Goal: Navigation & Orientation: Find specific page/section

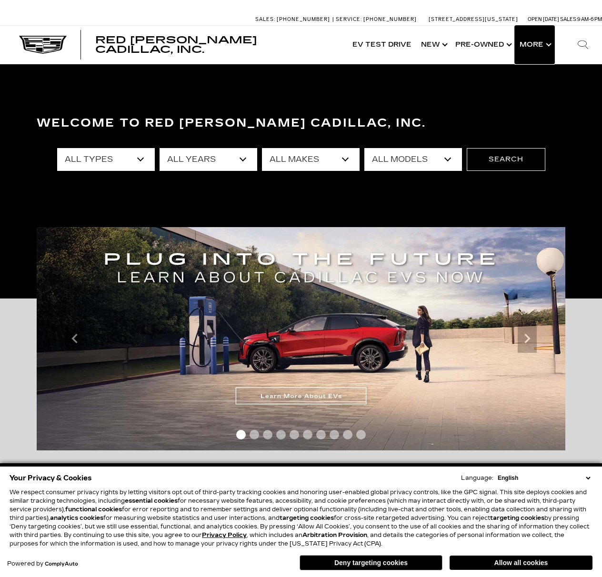
click at [546, 46] on button "Show More" at bounding box center [535, 45] width 40 height 38
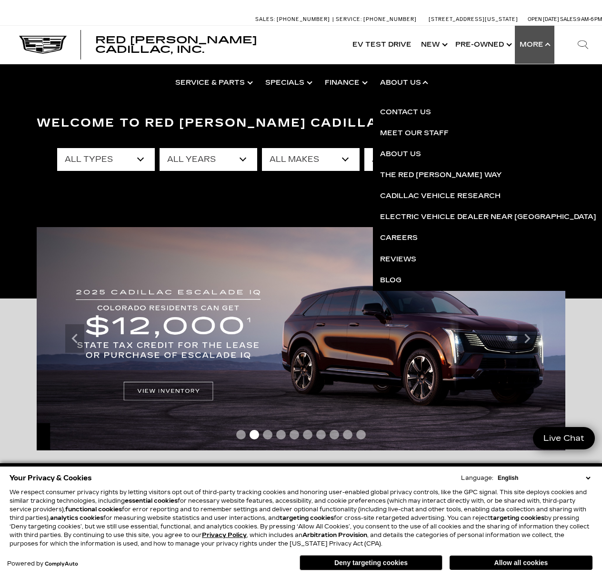
click at [422, 82] on link "Show About Us" at bounding box center [403, 83] width 61 height 38
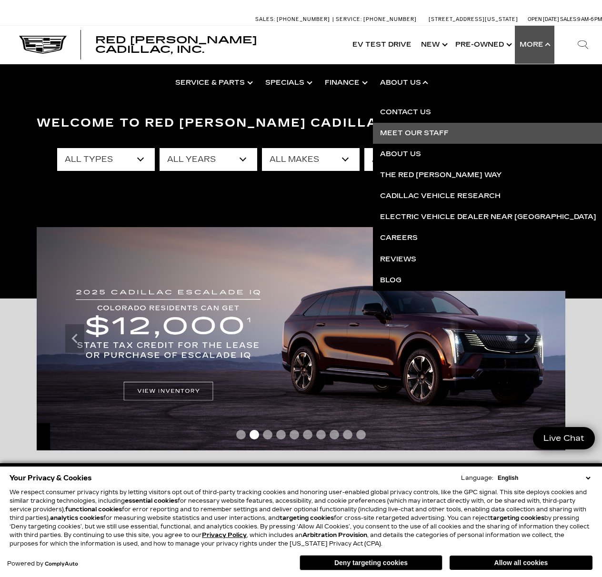
click at [395, 123] on link "Meet Our Staff" at bounding box center [488, 133] width 231 height 21
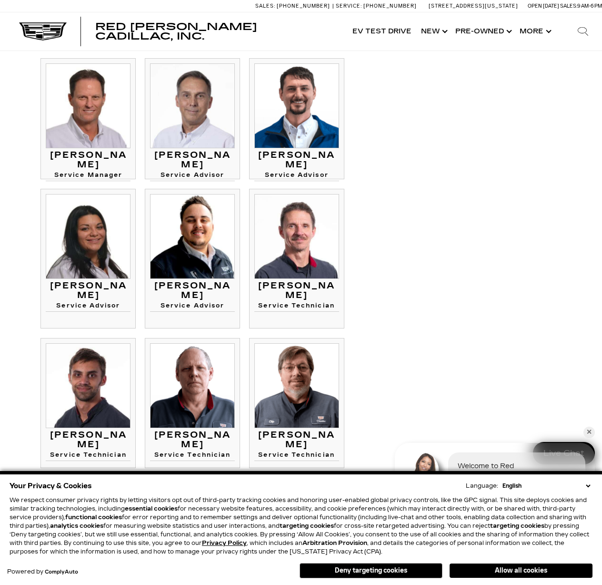
scroll to position [857, 0]
